Goal: Information Seeking & Learning: Learn about a topic

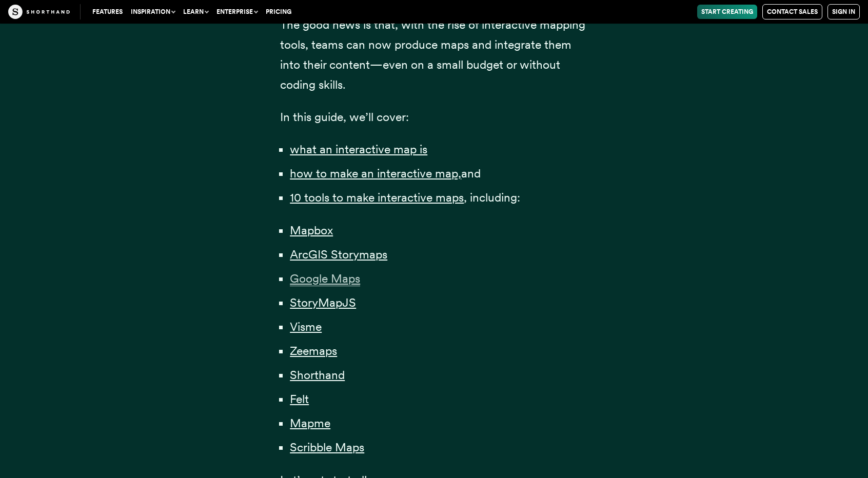
scroll to position [667, 0]
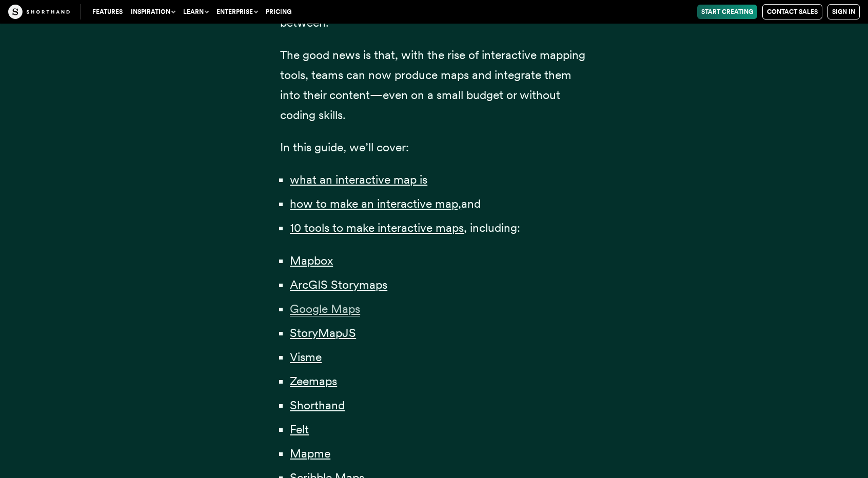
click at [346, 311] on span "Google Maps" at bounding box center [325, 309] width 70 height 15
click at [335, 341] on li "StoryMapJS" at bounding box center [439, 333] width 298 height 20
click at [336, 337] on span "StoryMapJS" at bounding box center [323, 333] width 66 height 15
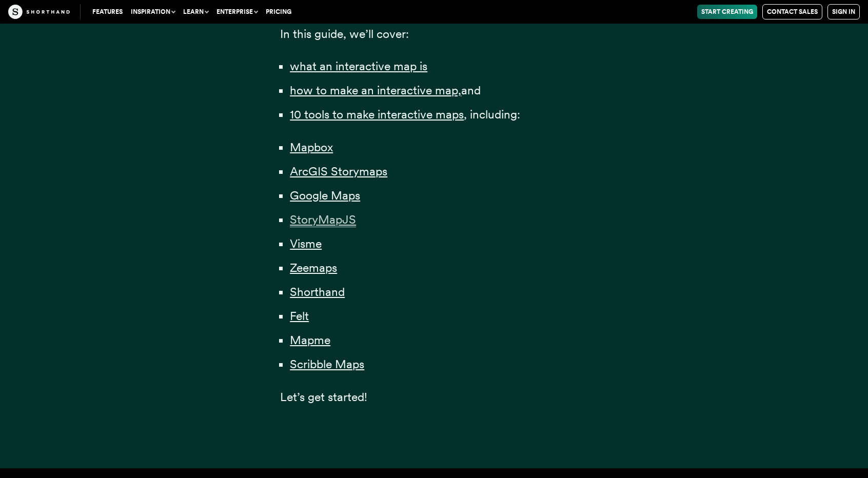
scroll to position [1180, 0]
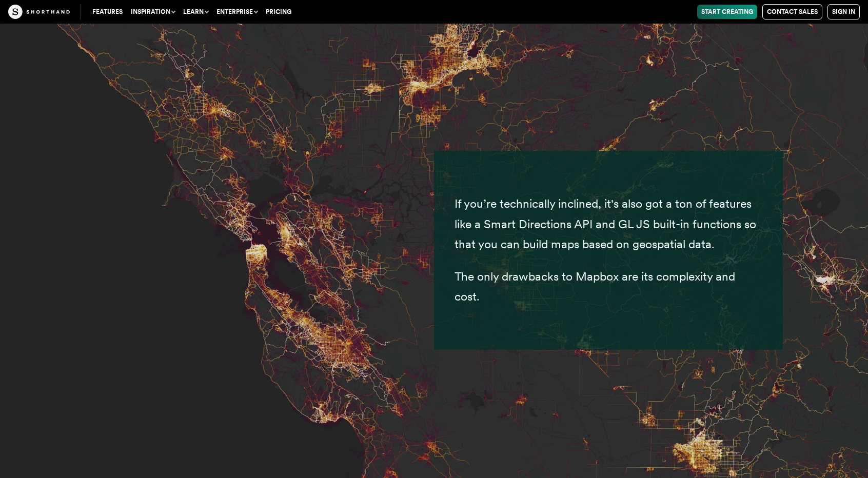
scroll to position [4666, 0]
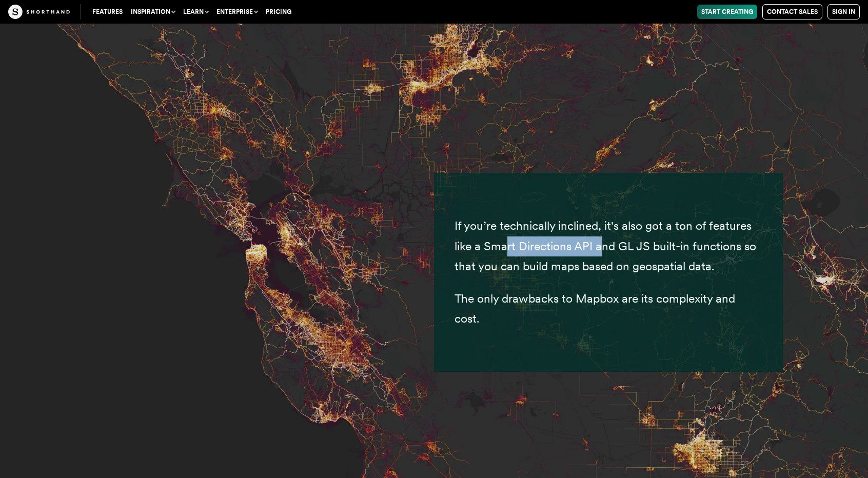
drag, startPoint x: 558, startPoint y: 219, endPoint x: 599, endPoint y: 216, distance: 41.1
click at [599, 216] on p "If you’re technically inclined, it's also got a ton of features like a Smart Di…" at bounding box center [609, 246] width 308 height 60
drag, startPoint x: 598, startPoint y: 215, endPoint x: 604, endPoint y: 234, distance: 20.4
click at [604, 234] on p "If you’re technically inclined, it's also got a ton of features like a Smart Di…" at bounding box center [609, 246] width 308 height 60
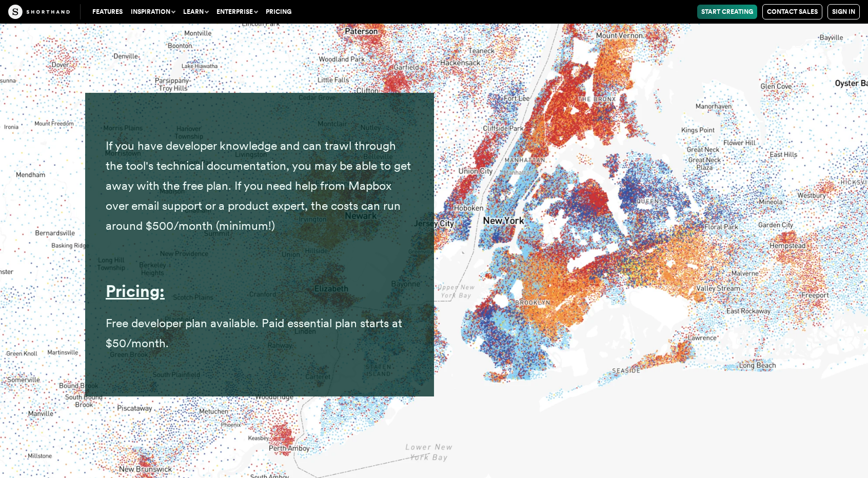
scroll to position [5949, 0]
click at [168, 210] on span "If you have developer knowledge and can trawl through the tool's technical docu…" at bounding box center [258, 186] width 305 height 94
click at [173, 211] on span "If you have developer knowledge and can trawl through the tool's technical docu…" at bounding box center [258, 186] width 305 height 94
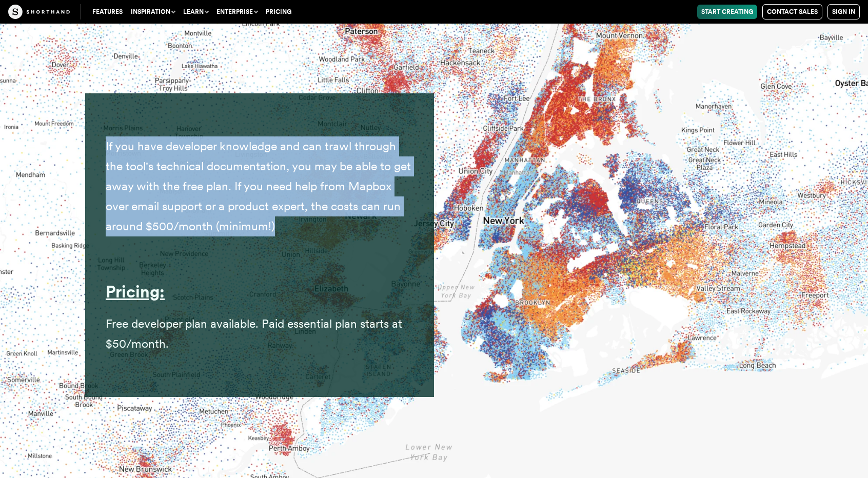
click at [173, 211] on span "If you have developer knowledge and can trawl through the tool's technical docu…" at bounding box center [258, 186] width 305 height 94
click at [173, 210] on span "If you have developer knowledge and can trawl through the tool's technical docu…" at bounding box center [258, 186] width 305 height 94
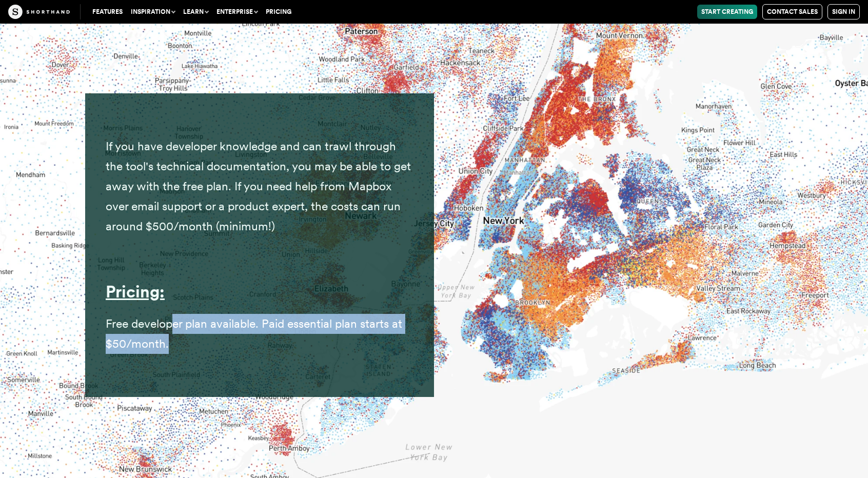
drag, startPoint x: 175, startPoint y: 298, endPoint x: 203, endPoint y: 333, distance: 45.3
click at [203, 333] on p "Free developer plan available. Paid essential plan starts at $50/month." at bounding box center [260, 334] width 308 height 40
click at [213, 315] on p "Free developer plan available. Paid essential plan starts at $50/month." at bounding box center [260, 334] width 308 height 40
click at [223, 317] on span "Free developer plan available. Paid essential plan starts at $50/month." at bounding box center [254, 334] width 297 height 34
click at [228, 317] on span "Free developer plan available. Paid essential plan starts at $50/month." at bounding box center [254, 334] width 297 height 34
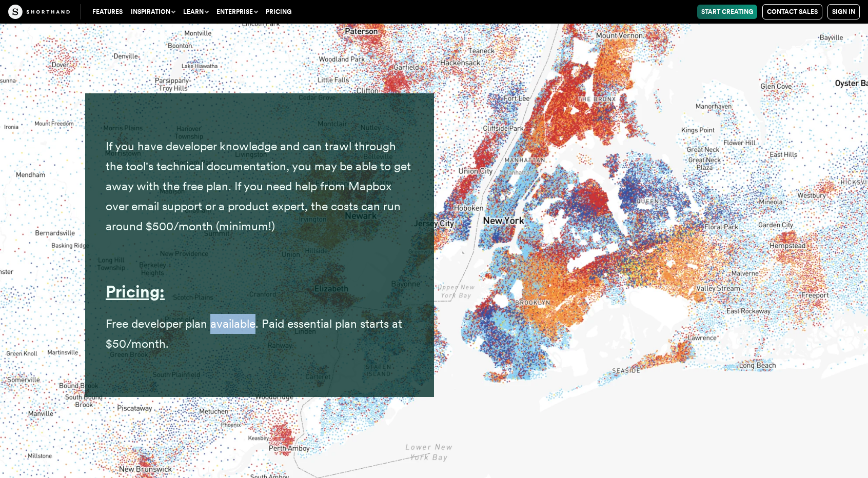
click at [228, 317] on span "Free developer plan available. Paid essential plan starts at $50/month." at bounding box center [254, 334] width 297 height 34
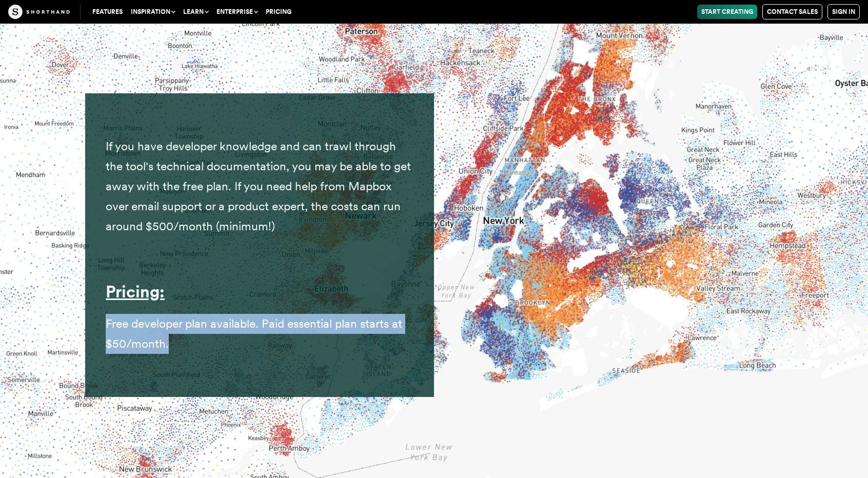
click at [228, 317] on span "Free developer plan available. Paid essential plan starts at $50/month." at bounding box center [254, 334] width 297 height 34
click at [261, 314] on p "Free developer plan available. Paid essential plan starts at $50/month." at bounding box center [260, 334] width 308 height 40
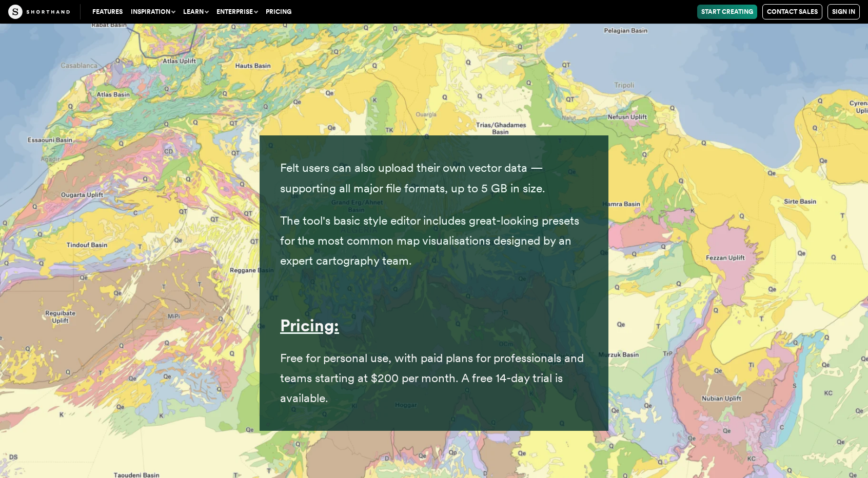
scroll to position [22880, 0]
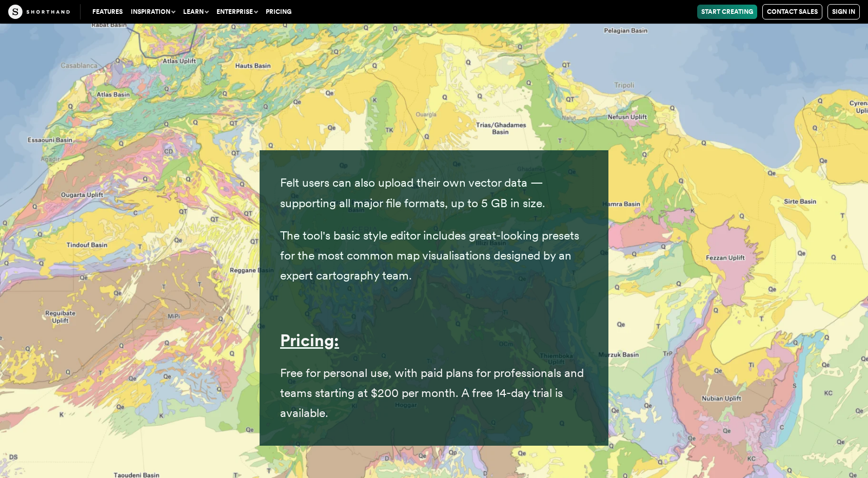
click at [288, 366] on span "Free for personal use, with paid plans for professionals and teams starting at …" at bounding box center [432, 393] width 304 height 54
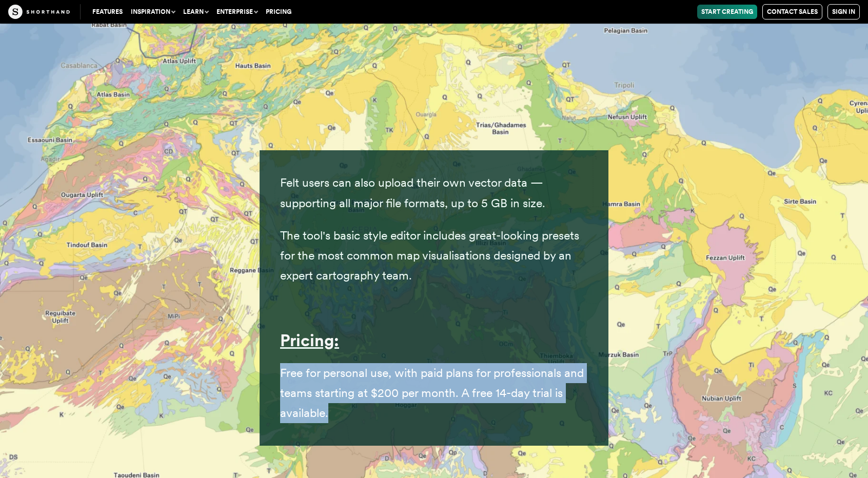
click at [288, 366] on span "Free for personal use, with paid plans for professionals and teams starting at …" at bounding box center [432, 393] width 304 height 54
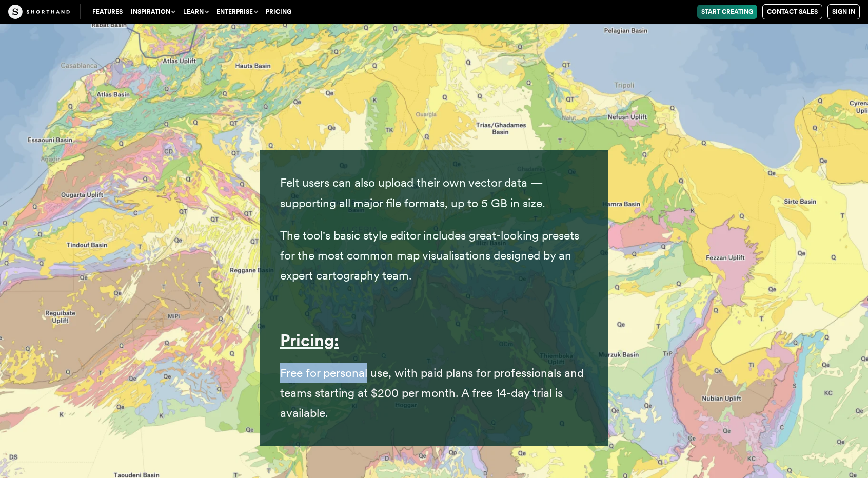
drag, startPoint x: 288, startPoint y: 331, endPoint x: 359, endPoint y: 327, distance: 71.0
click at [359, 366] on span "Free for personal use, with paid plans for professionals and teams starting at …" at bounding box center [432, 393] width 304 height 54
click at [214, 316] on img at bounding box center [434, 239] width 868 height 478
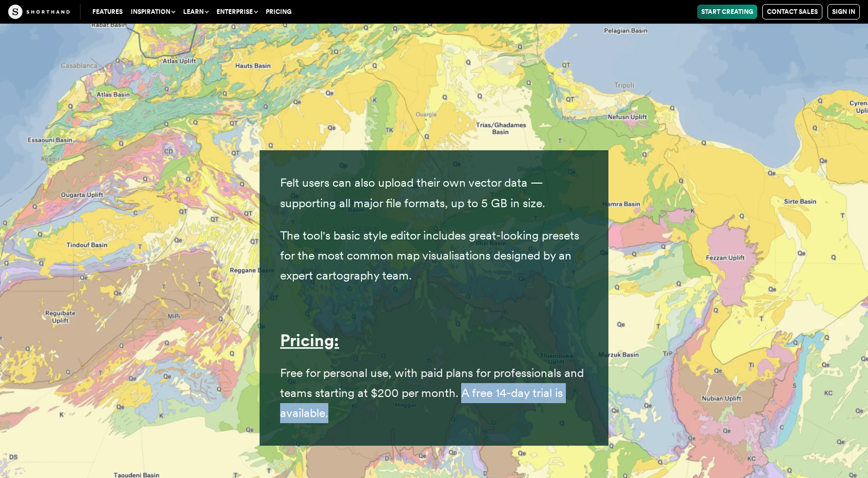
drag, startPoint x: 460, startPoint y: 353, endPoint x: 458, endPoint y: 395, distance: 41.6
click at [458, 395] on div "Felt users can also upload their own vector data — supporting all major file fo…" at bounding box center [434, 297] width 349 height 295
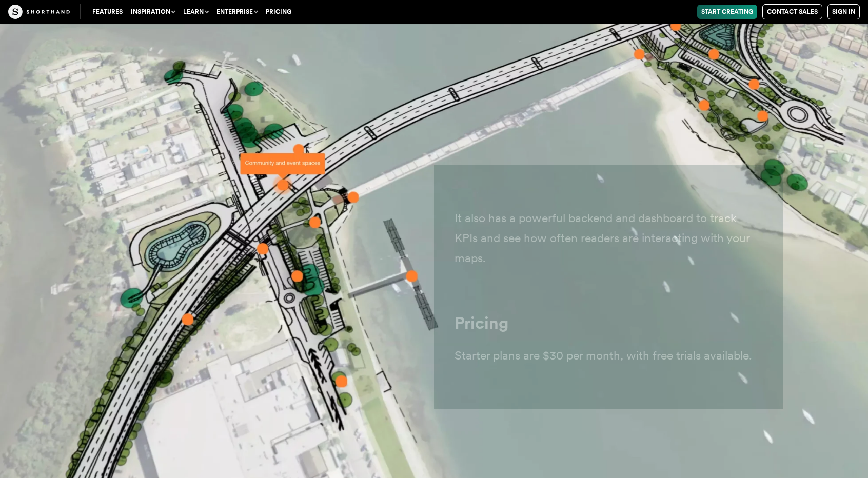
scroll to position [25548, 0]
